Goal: Find specific page/section: Find specific page/section

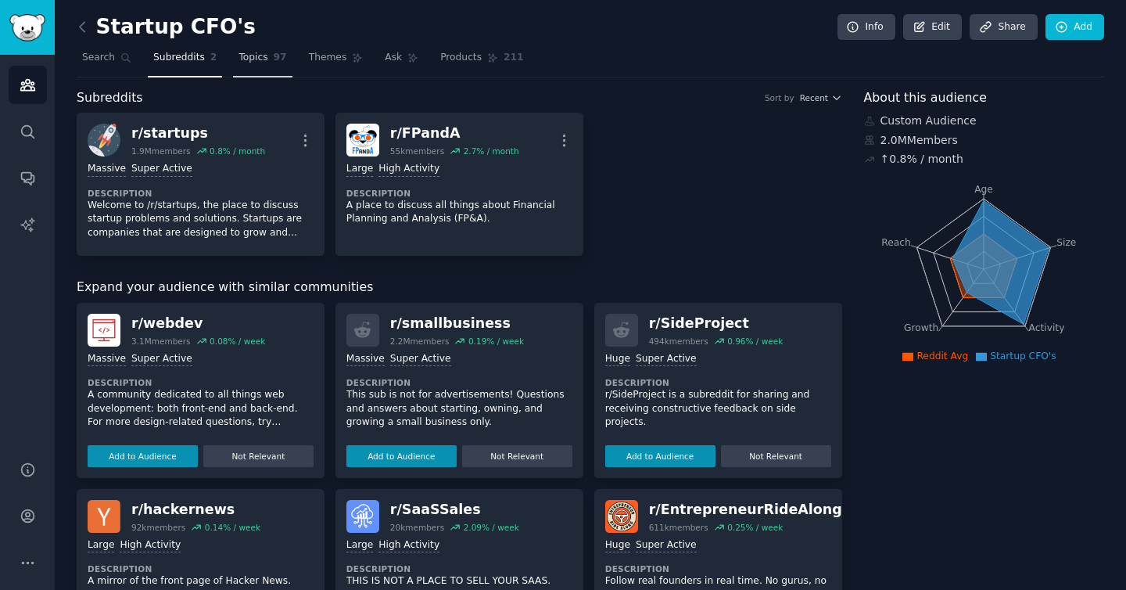
click at [256, 70] on link "Topics 97" at bounding box center [262, 61] width 59 height 32
